Goal: Information Seeking & Learning: Find specific fact

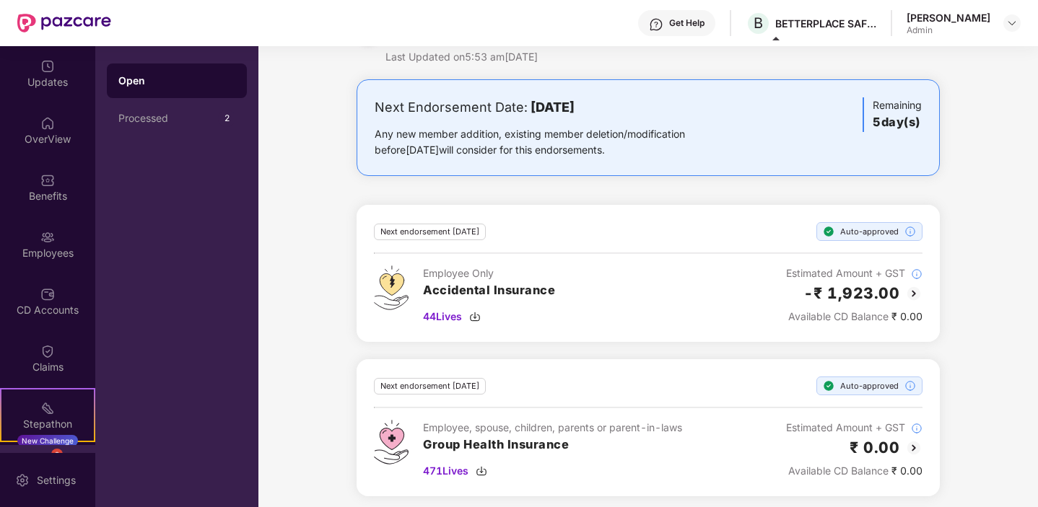
scroll to position [51, 0]
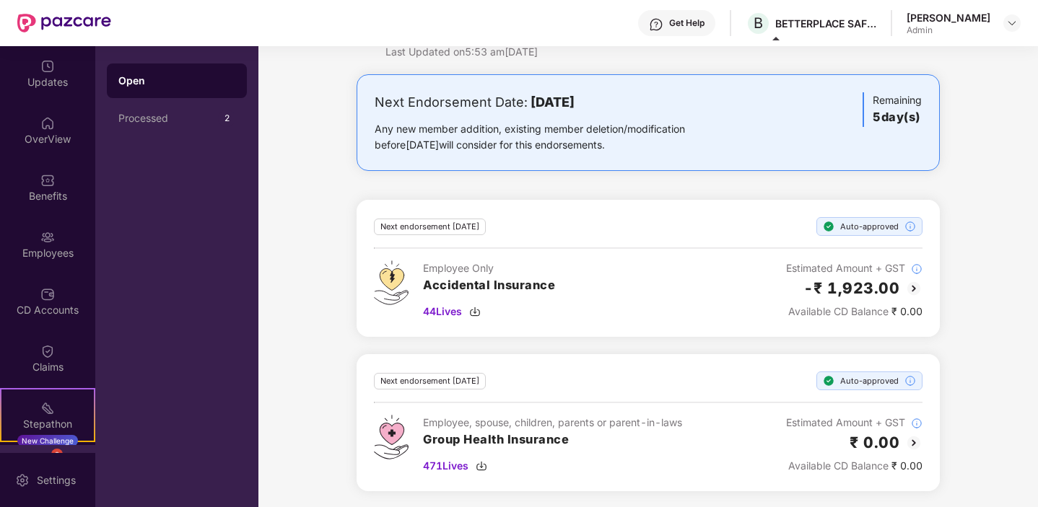
click at [520, 435] on h3 "Group Health Insurance" at bounding box center [552, 440] width 259 height 19
click at [51, 71] on img at bounding box center [47, 66] width 14 height 14
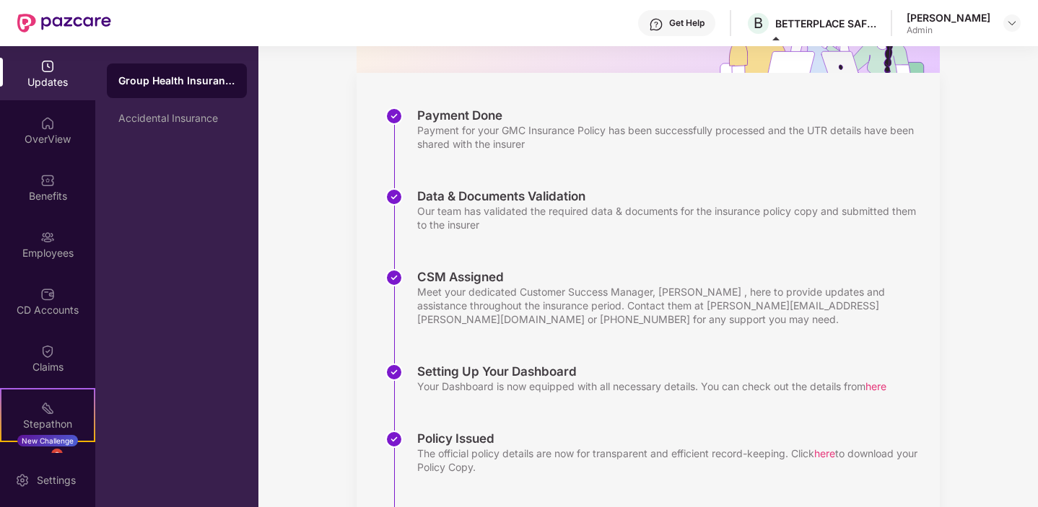
scroll to position [274, 0]
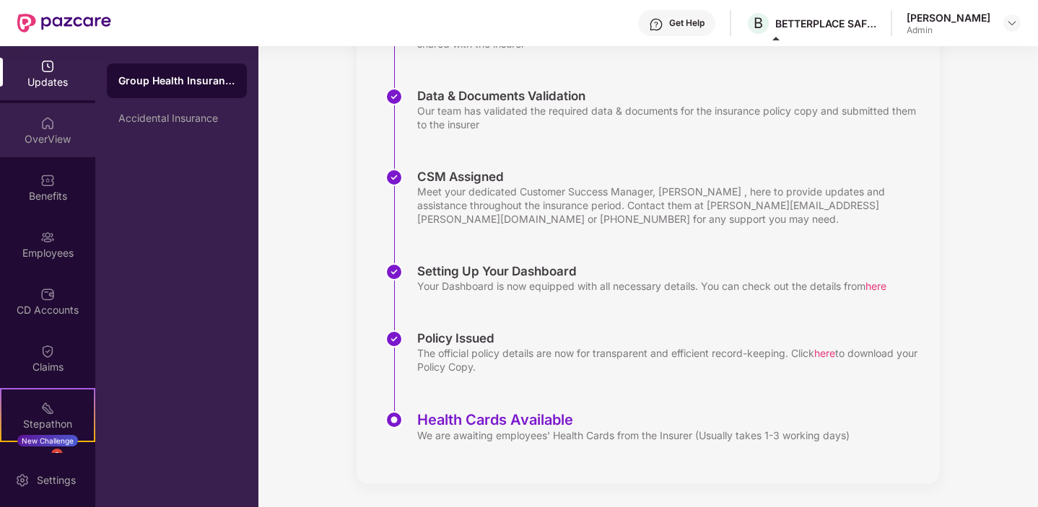
click at [65, 129] on div "OverView" at bounding box center [47, 130] width 95 height 54
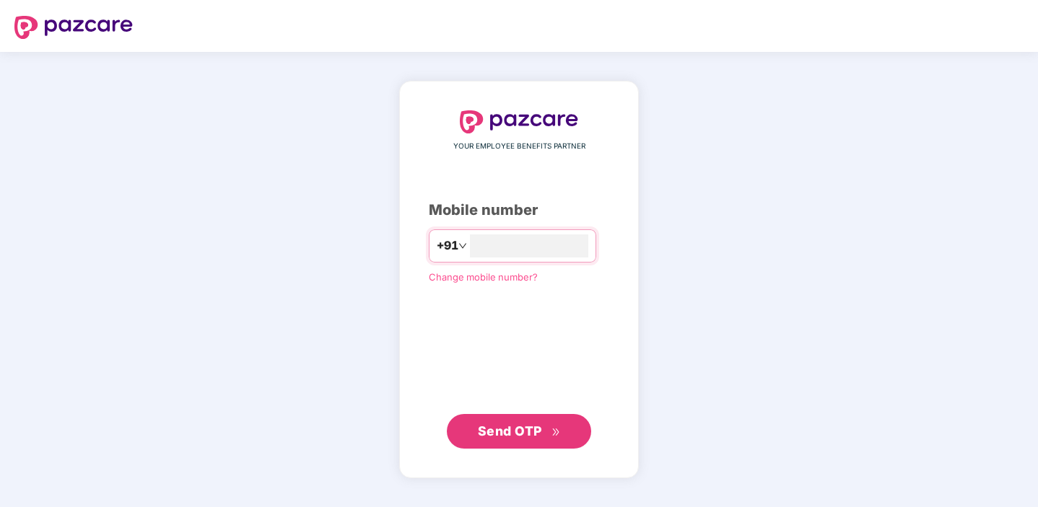
type input "**********"
click at [531, 436] on span "Send OTP" at bounding box center [510, 431] width 64 height 15
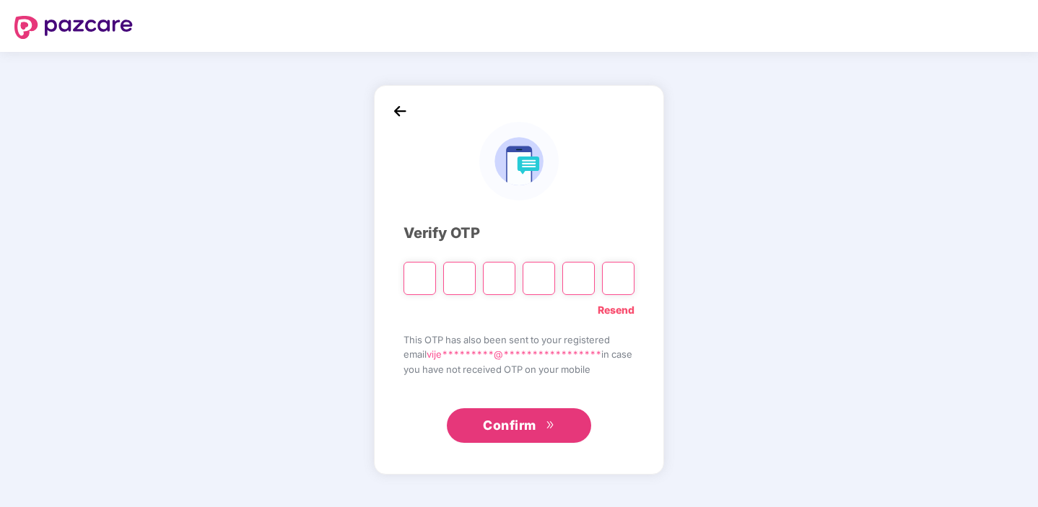
type input "*"
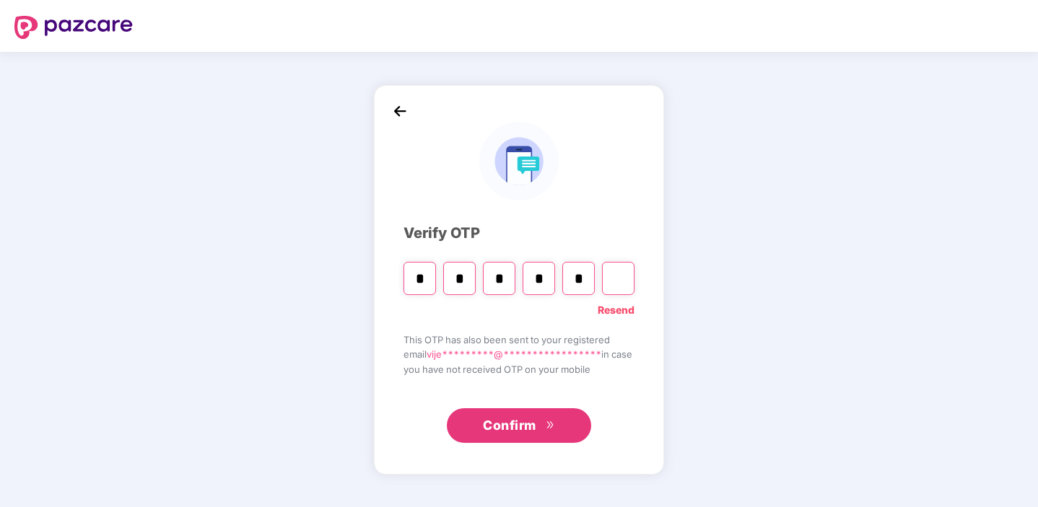
type input "*"
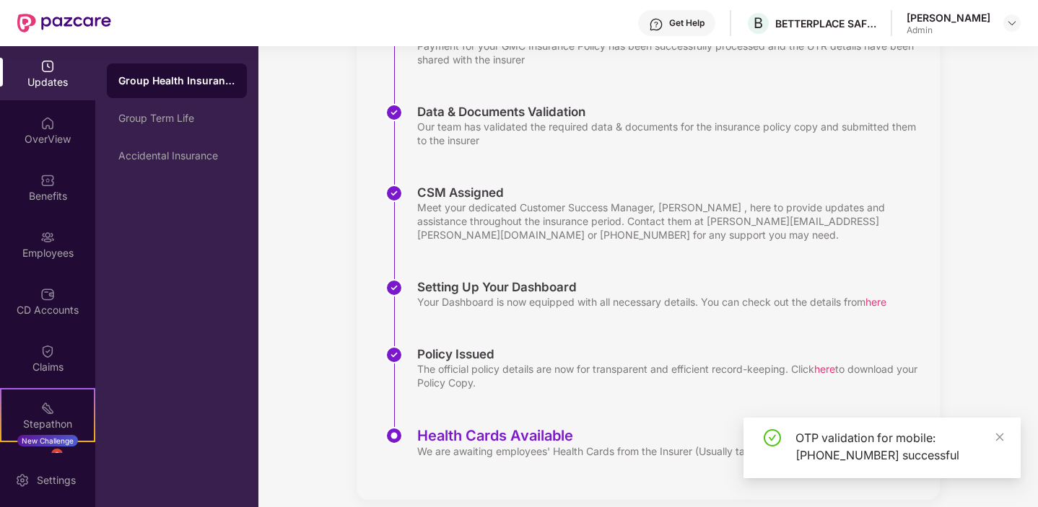
scroll to position [274, 0]
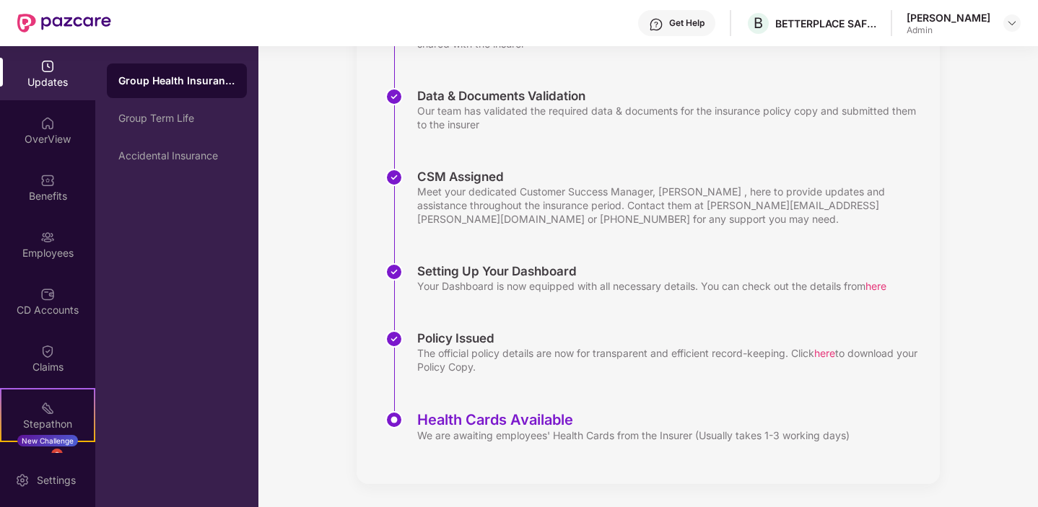
click at [180, 75] on div "Group Health Insurance" at bounding box center [176, 81] width 117 height 14
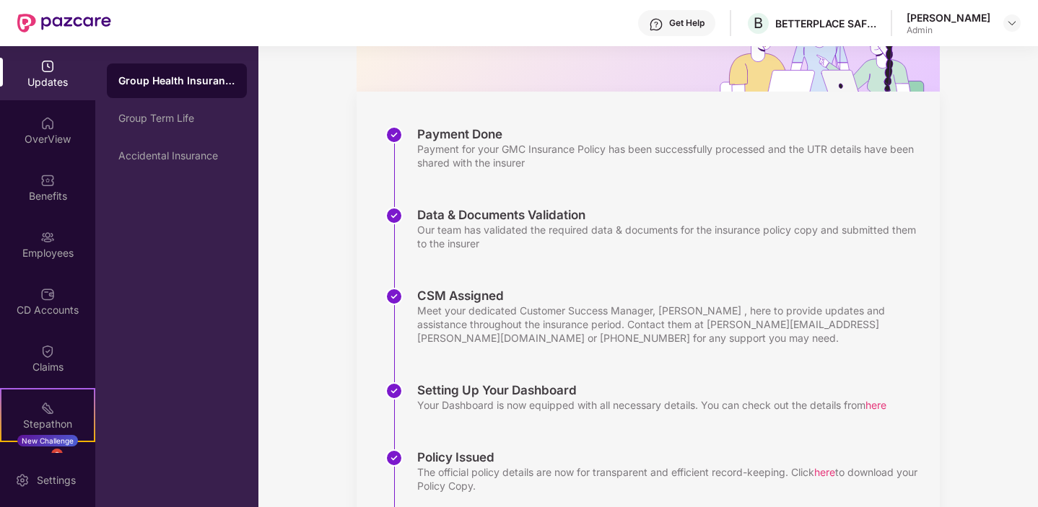
scroll to position [0, 0]
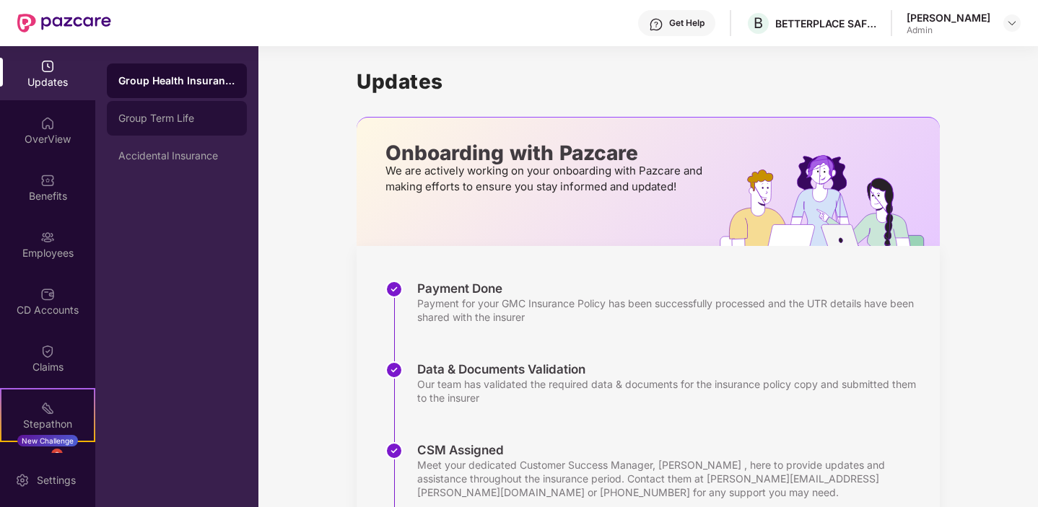
click at [196, 119] on div "Group Term Life" at bounding box center [176, 119] width 117 height 12
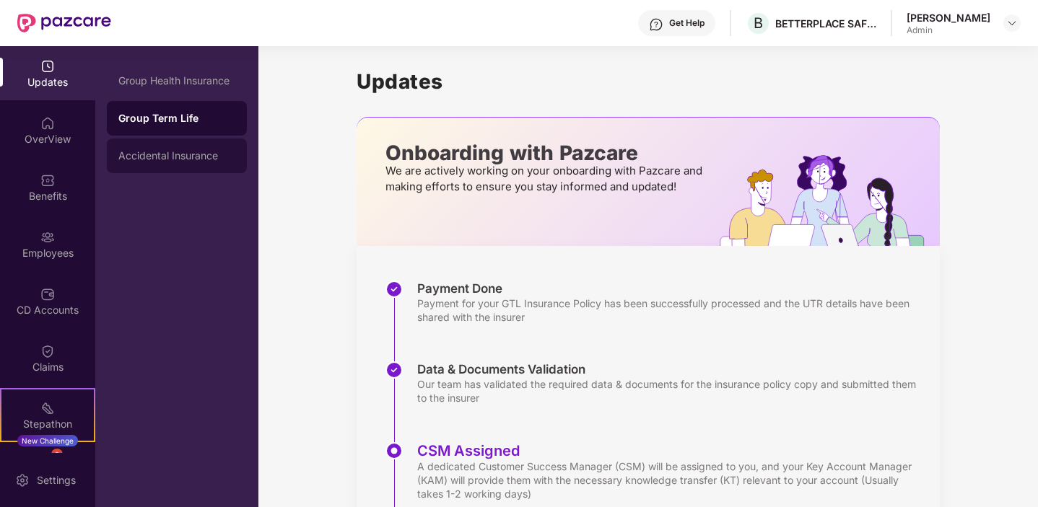
click at [188, 160] on div "Accidental Insurance" at bounding box center [176, 156] width 117 height 12
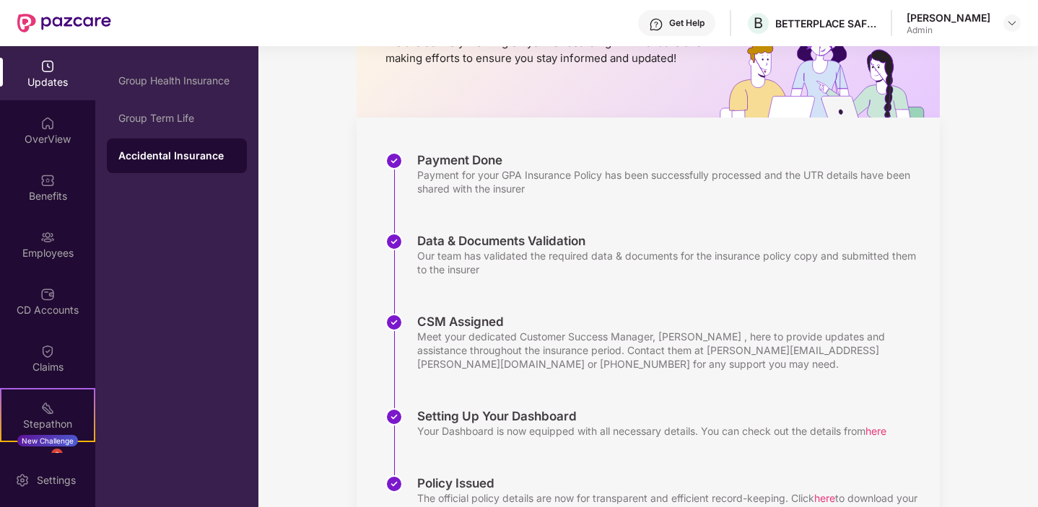
scroll to position [205, 0]
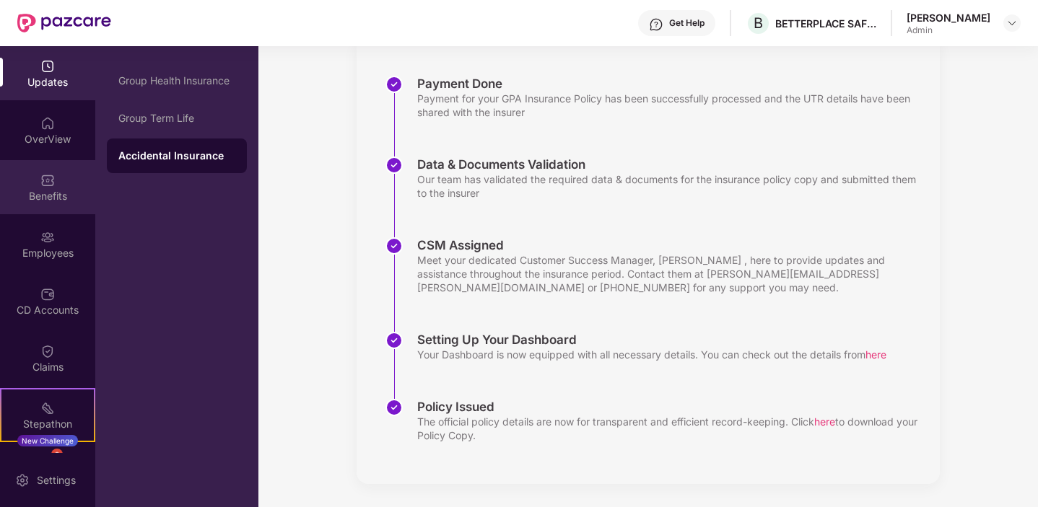
click at [33, 184] on div "Benefits" at bounding box center [47, 187] width 95 height 54
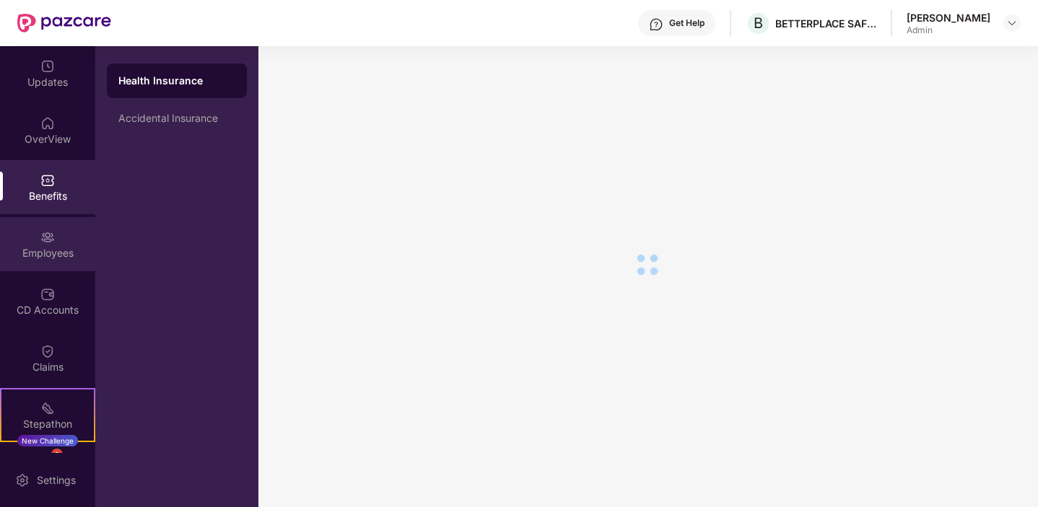
click at [41, 241] on img at bounding box center [47, 237] width 14 height 14
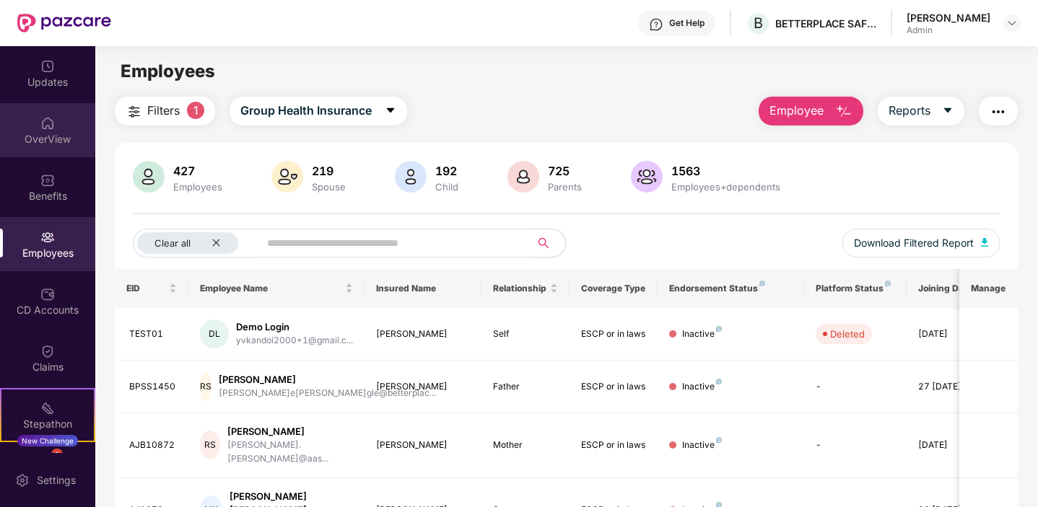
click at [35, 123] on div "OverView" at bounding box center [47, 130] width 95 height 54
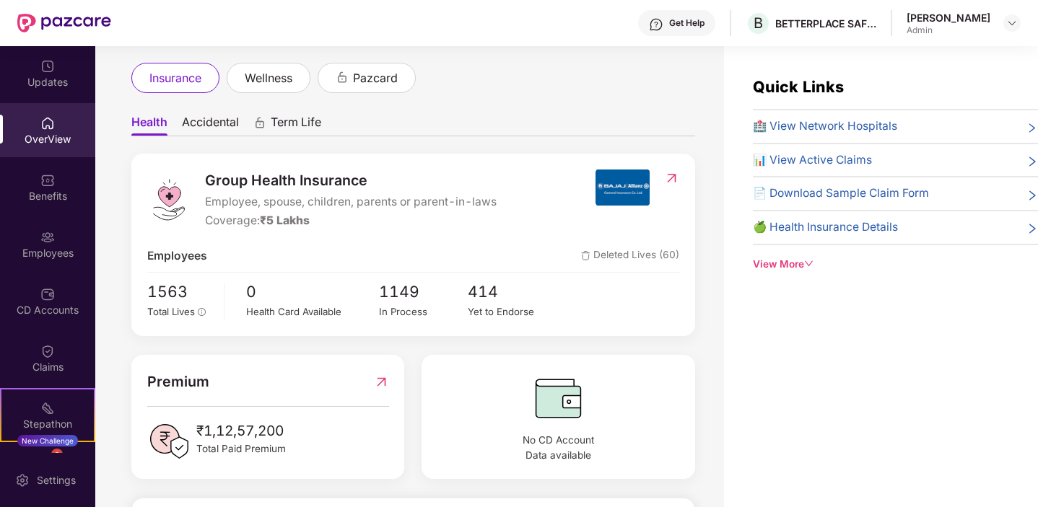
scroll to position [111, 0]
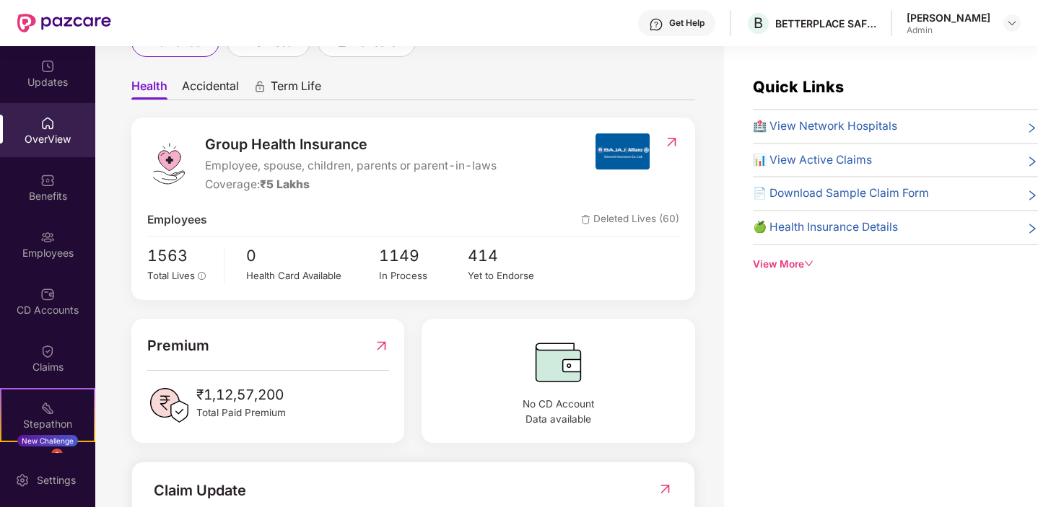
click at [671, 148] on img at bounding box center [671, 142] width 15 height 14
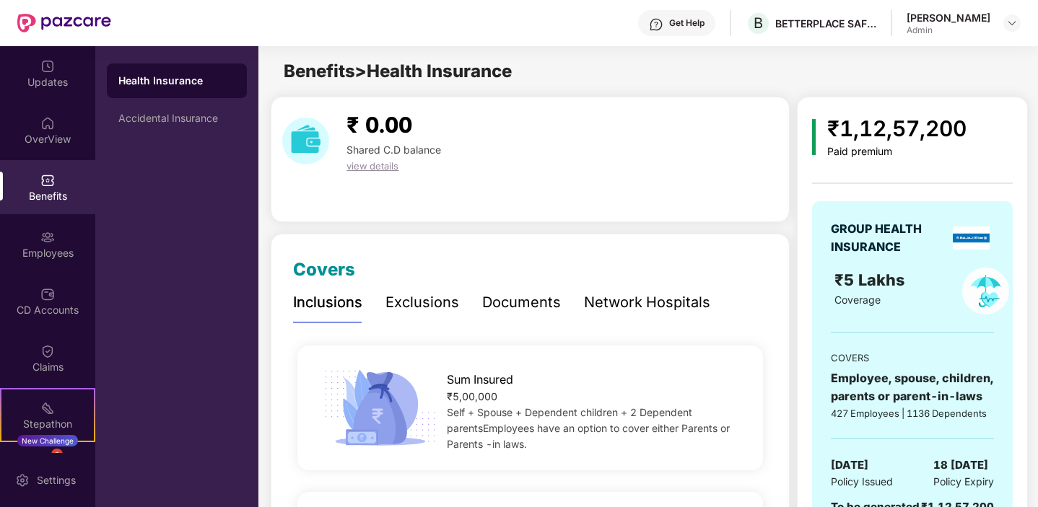
click at [533, 302] on div "Documents" at bounding box center [521, 303] width 79 height 22
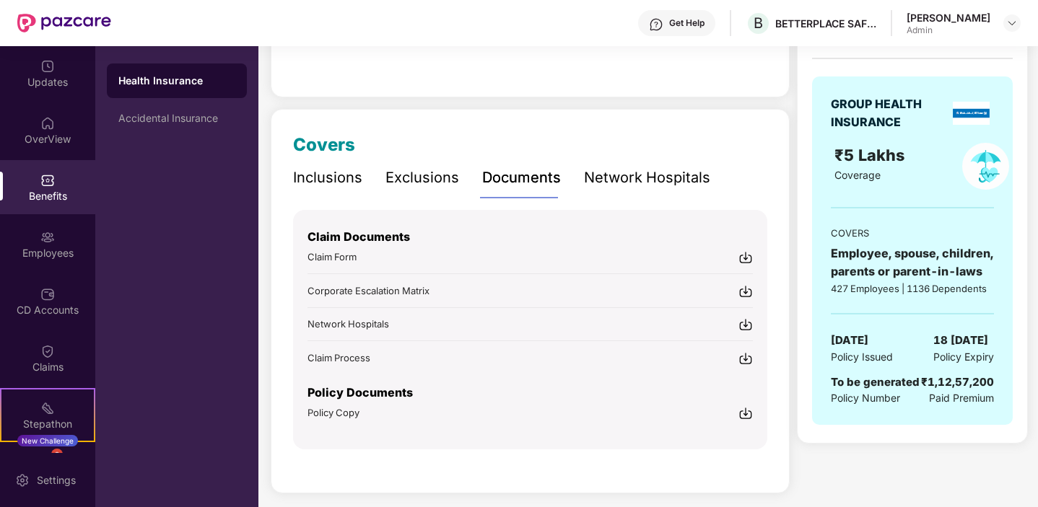
scroll to position [133, 0]
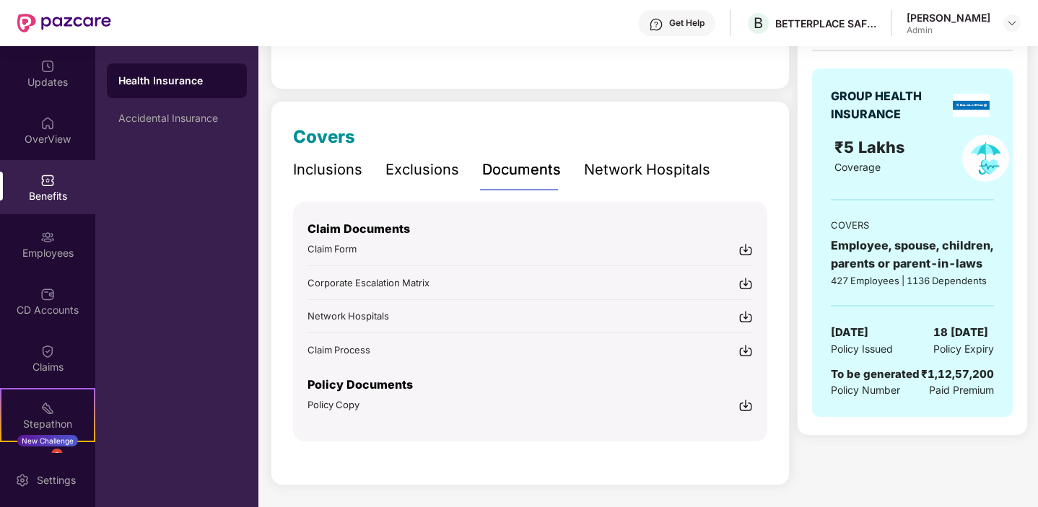
click at [756, 409] on div "Claim Documents Claim Form Corporate Escalation Matrix Network Hospitals Claim …" at bounding box center [530, 322] width 474 height 240
click at [747, 408] on img at bounding box center [745, 405] width 14 height 14
click at [49, 124] on img at bounding box center [47, 123] width 14 height 14
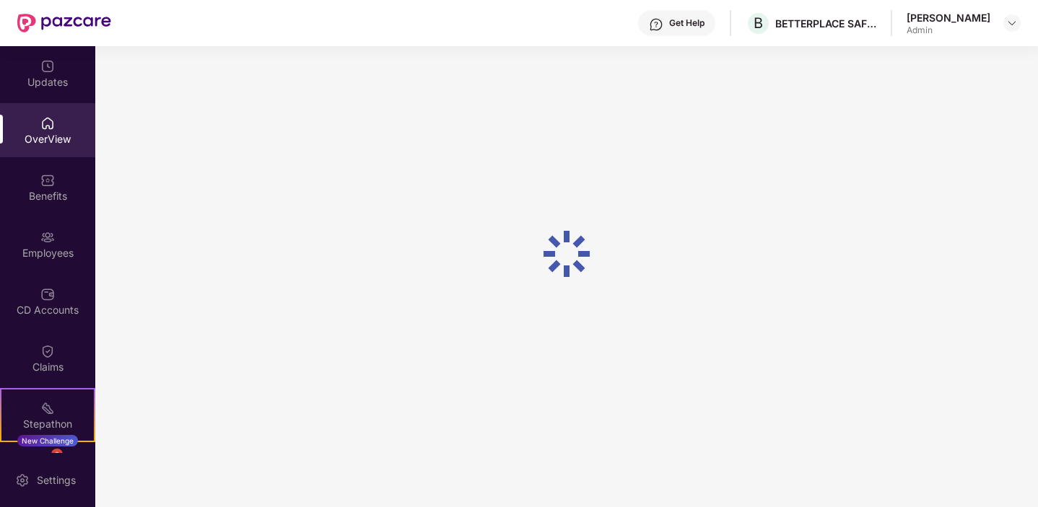
scroll to position [46, 0]
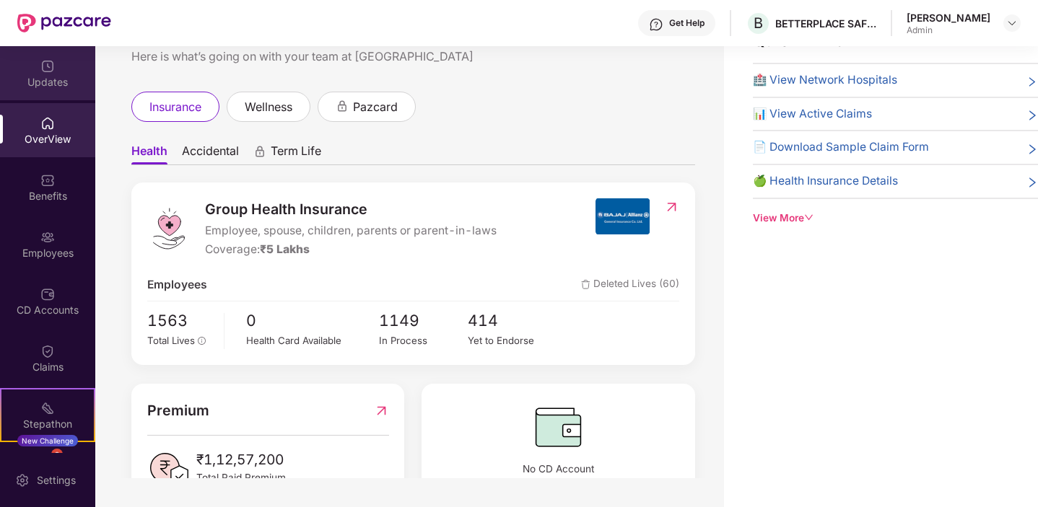
click at [62, 67] on div "Updates" at bounding box center [47, 73] width 95 height 54
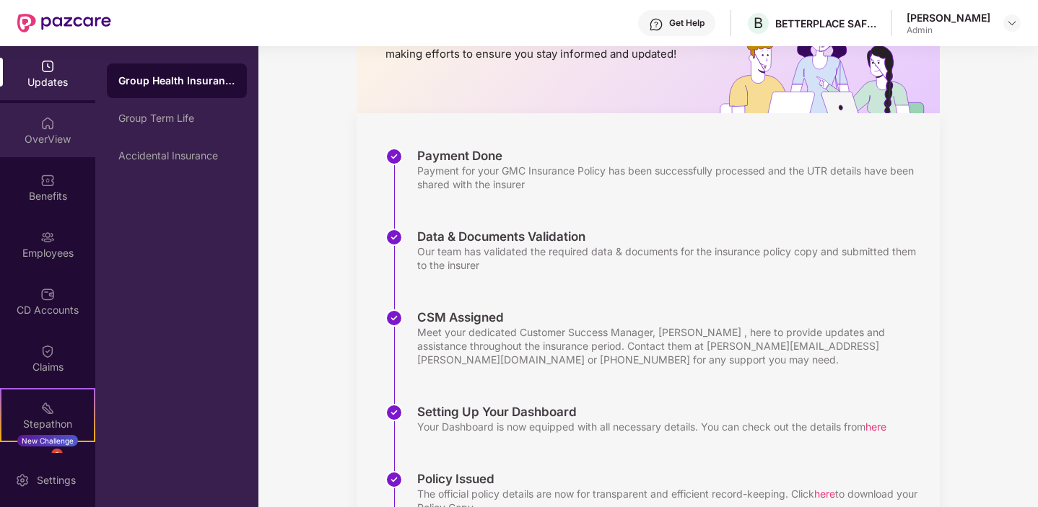
click at [46, 148] on div "OverView" at bounding box center [47, 130] width 95 height 54
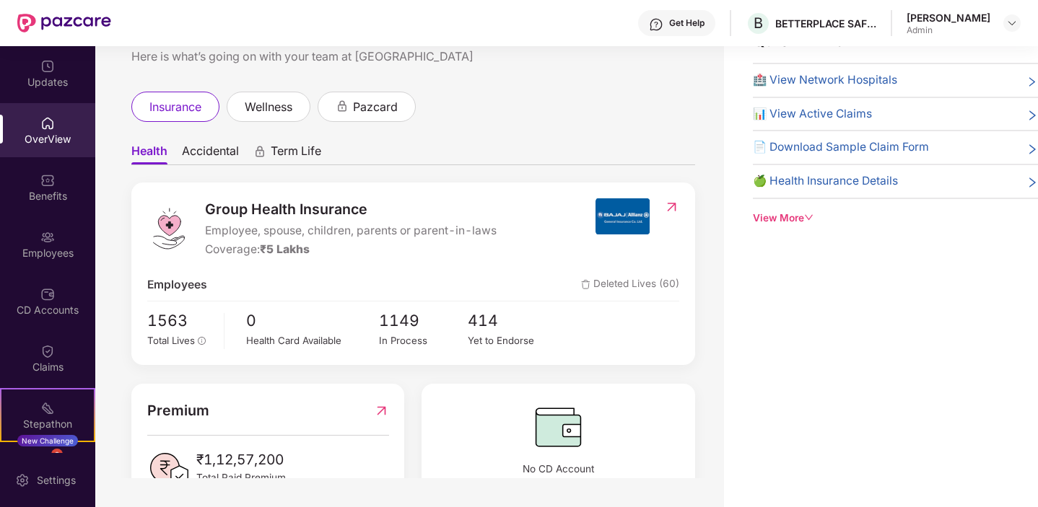
scroll to position [44, 0]
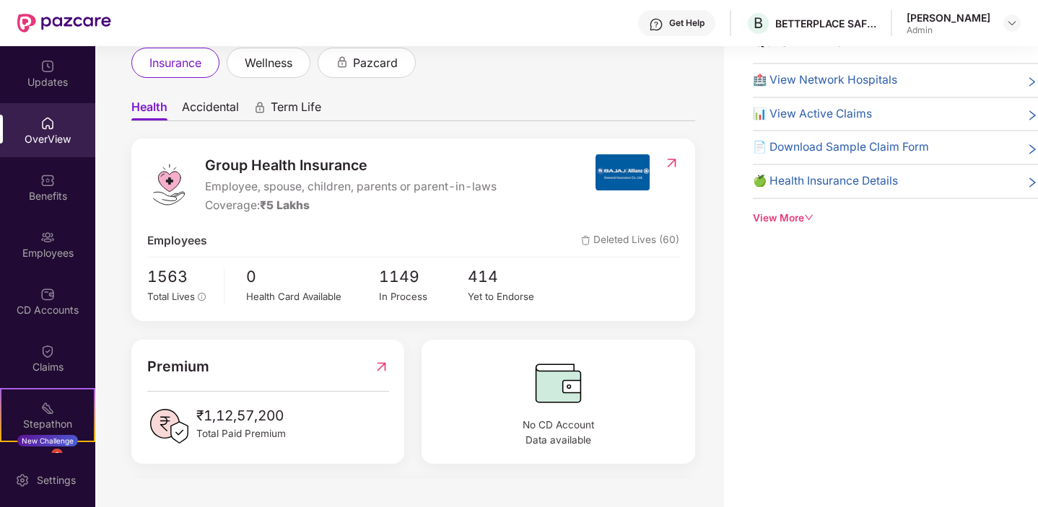
click at [807, 79] on span "🏥 View Network Hospitals" at bounding box center [825, 80] width 144 height 18
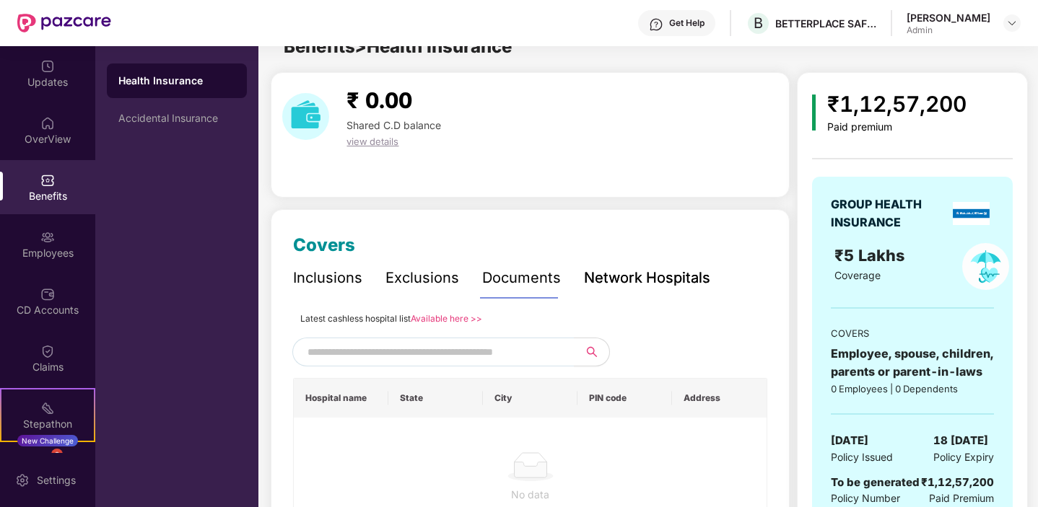
scroll to position [46, 0]
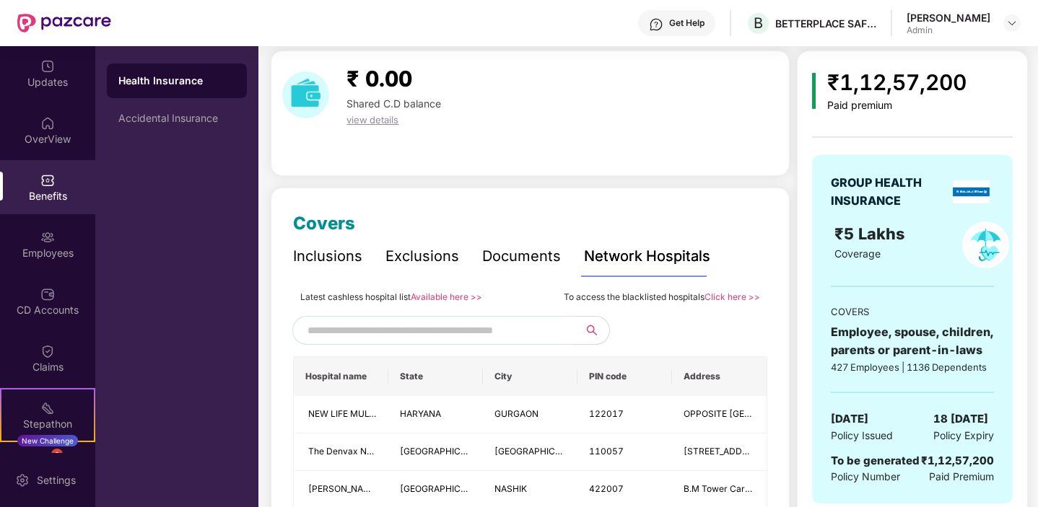
click at [361, 357] on th "Hospital name" at bounding box center [341, 376] width 95 height 39
click at [367, 336] on input "text" at bounding box center [430, 331] width 247 height 22
type input "*"
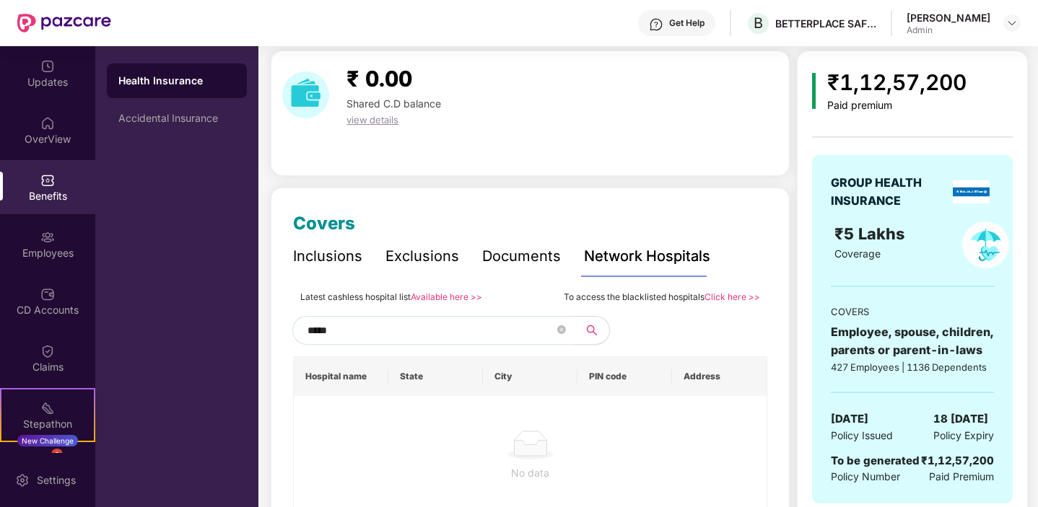
click at [350, 337] on input "*****" at bounding box center [430, 331] width 247 height 22
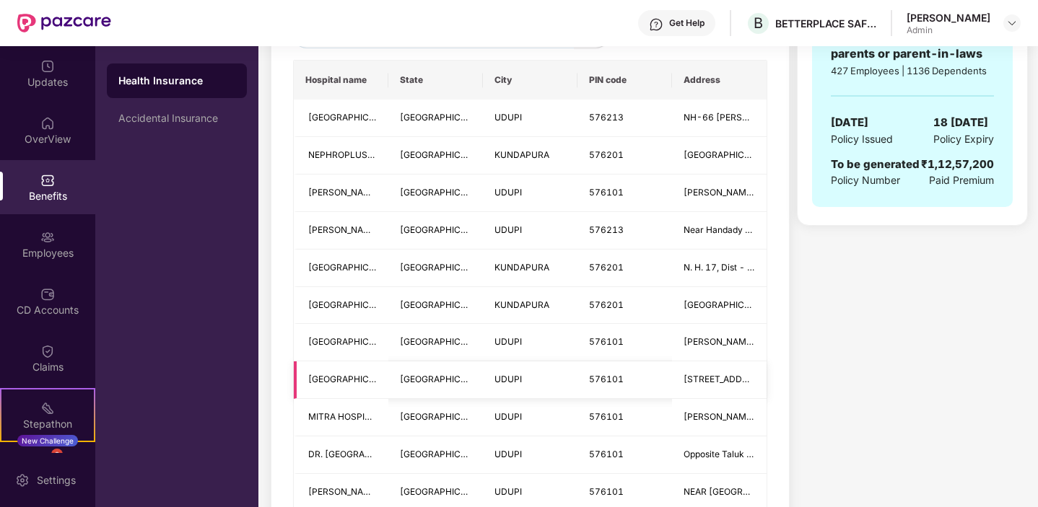
scroll to position [259, 0]
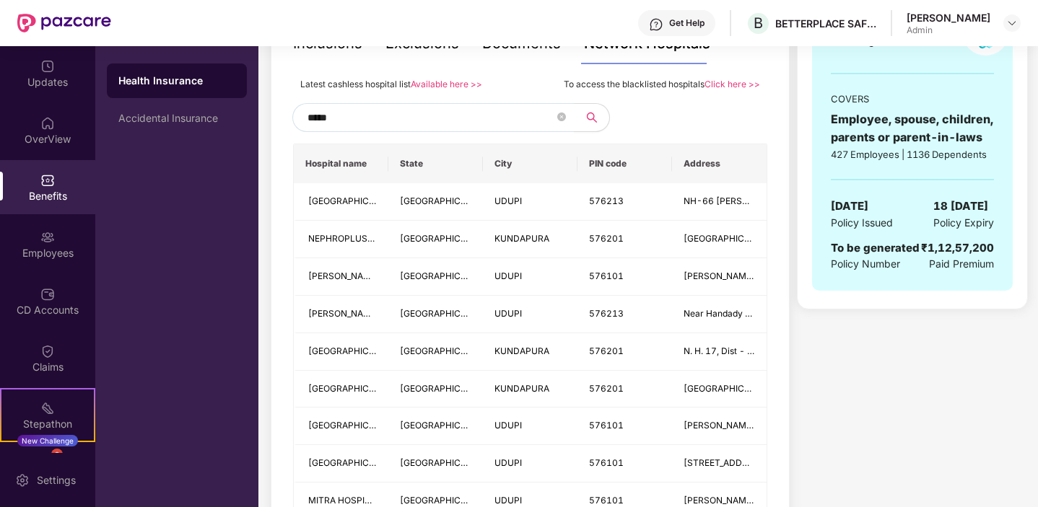
click at [354, 118] on input "*****" at bounding box center [430, 118] width 247 height 22
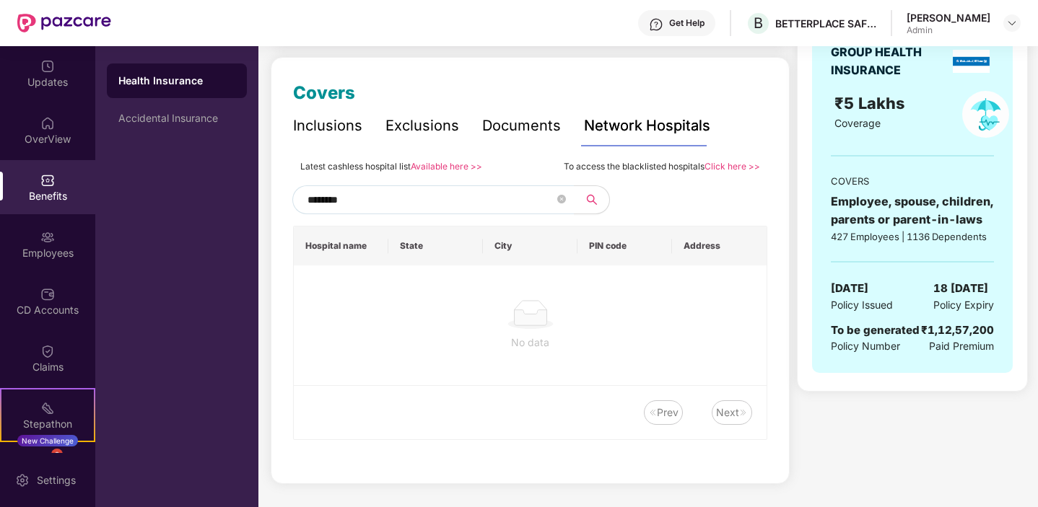
scroll to position [177, 0]
type input "*"
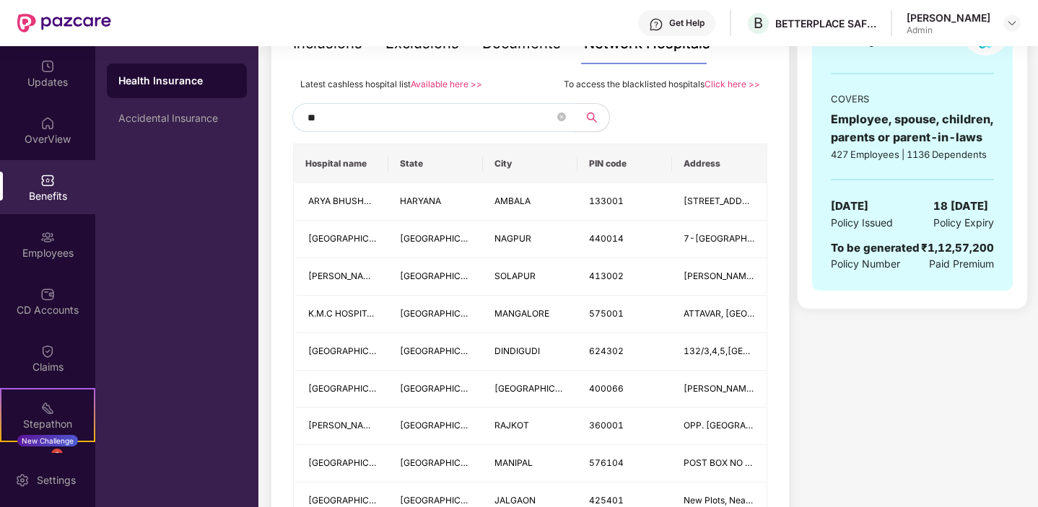
type input "*"
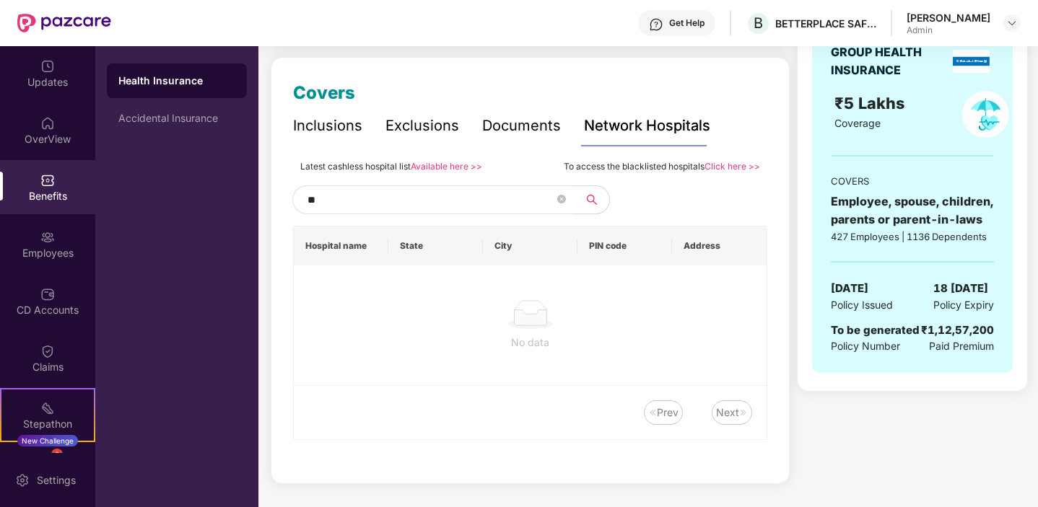
type input "*"
